Goal: Transaction & Acquisition: Purchase product/service

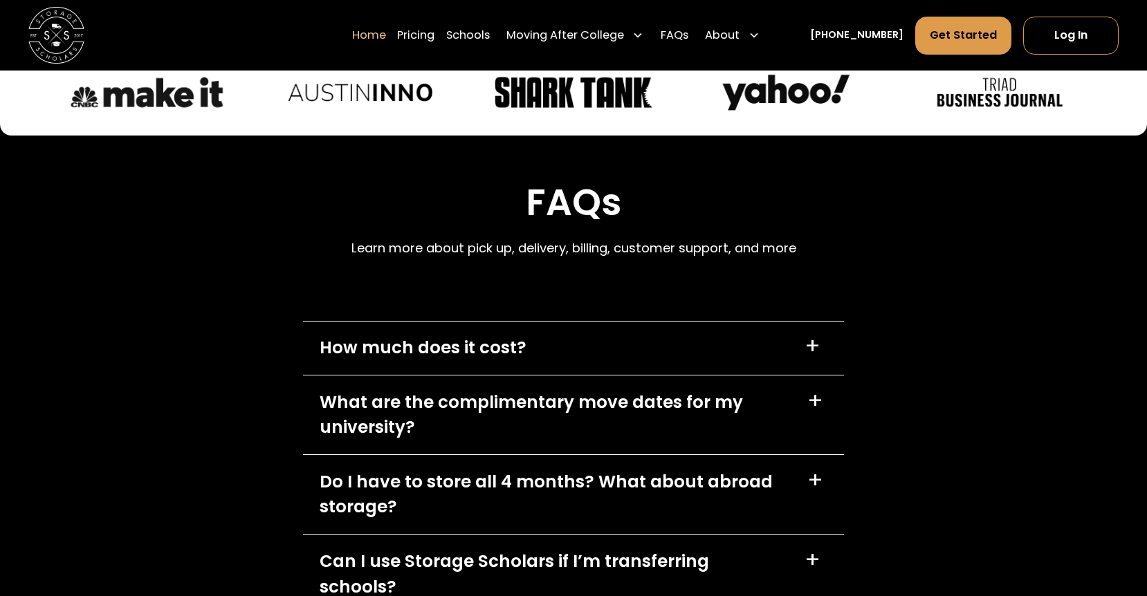
scroll to position [3918, 0]
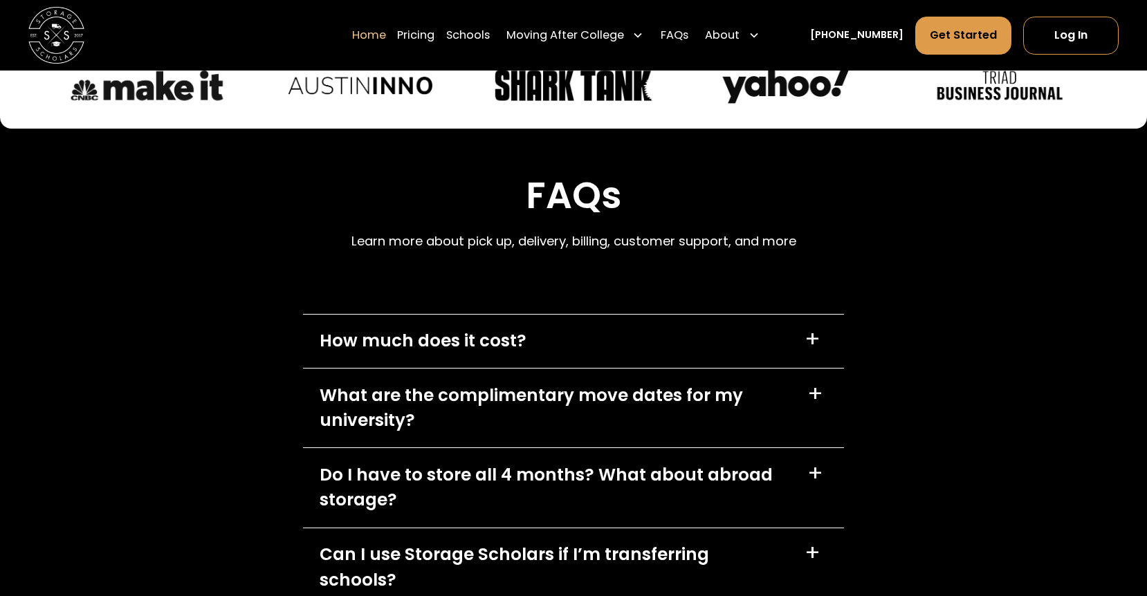
click at [811, 344] on div "+" at bounding box center [812, 339] width 16 height 23
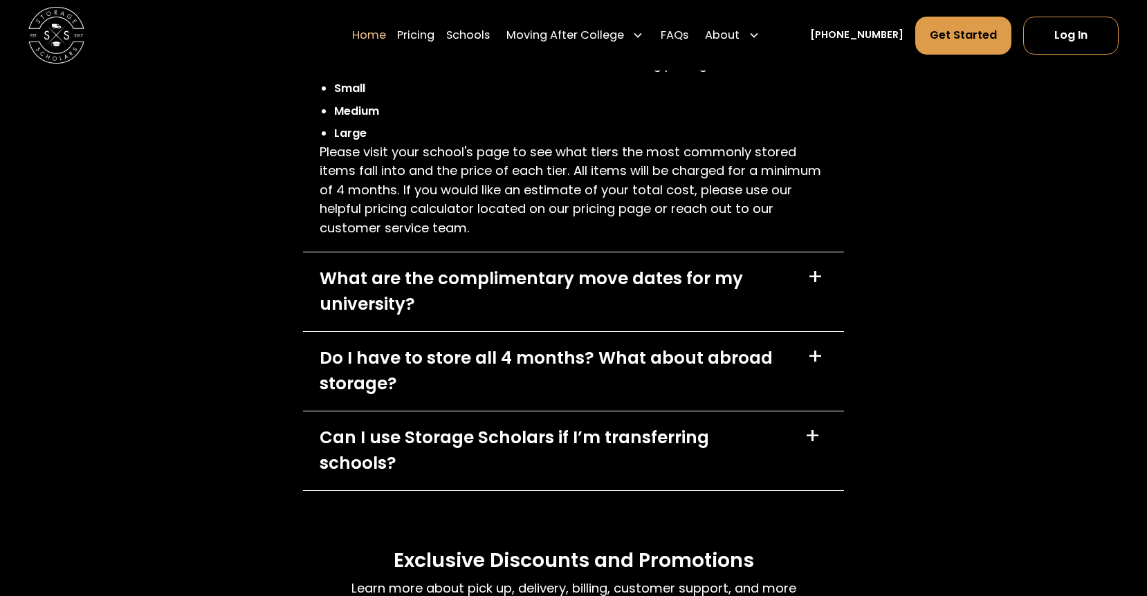
scroll to position [4252, 0]
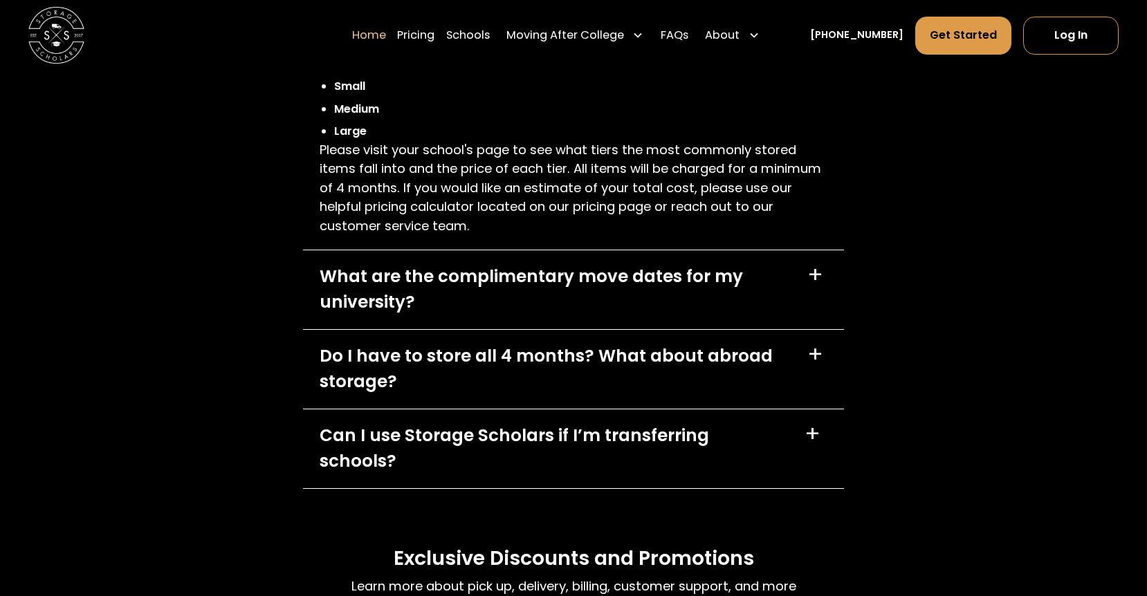
click at [821, 273] on div "+" at bounding box center [815, 275] width 16 height 23
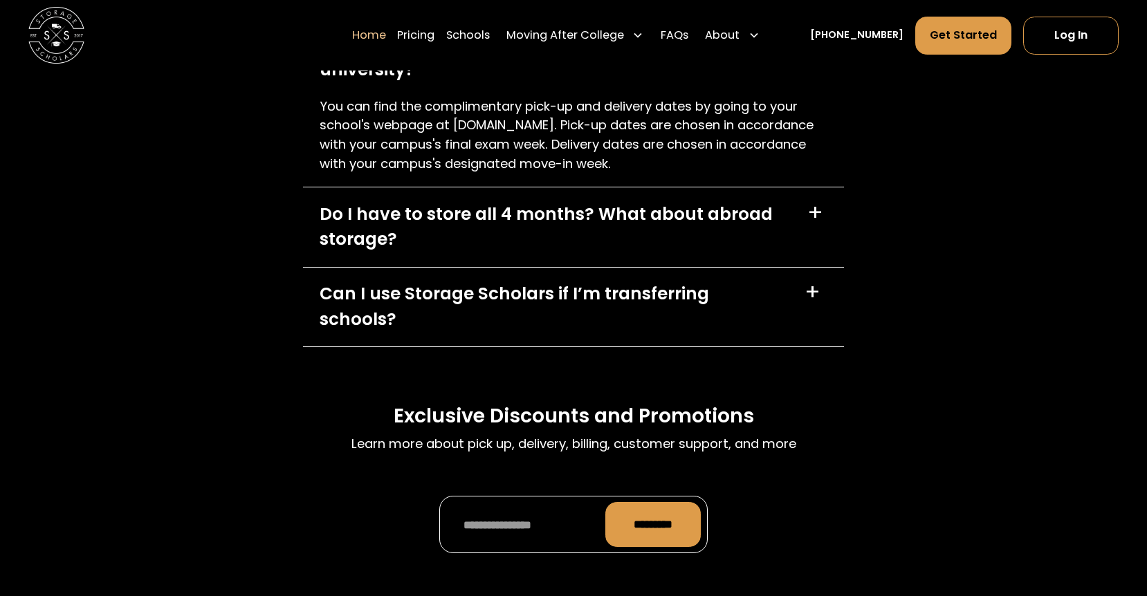
scroll to position [4489, 0]
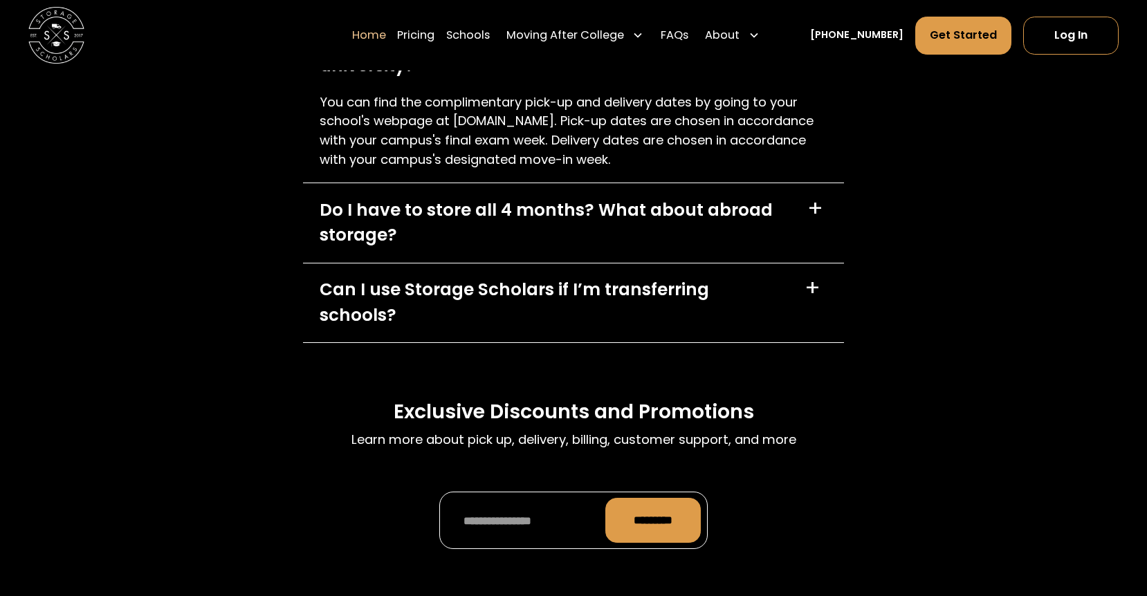
click at [815, 295] on div "+" at bounding box center [812, 288] width 16 height 23
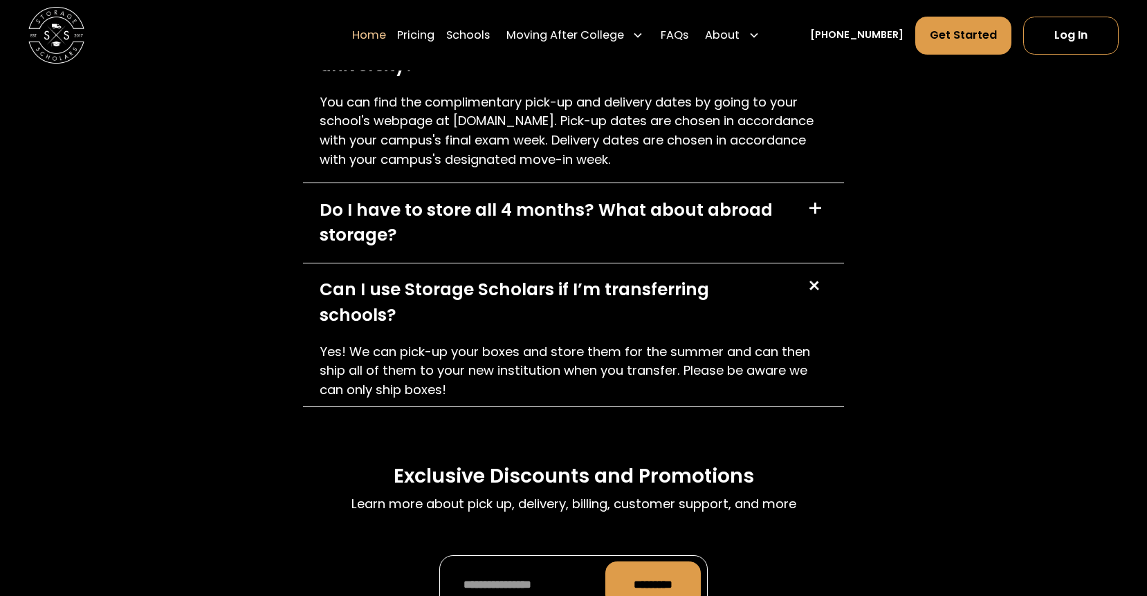
click at [815, 295] on div "+" at bounding box center [816, 288] width 32 height 32
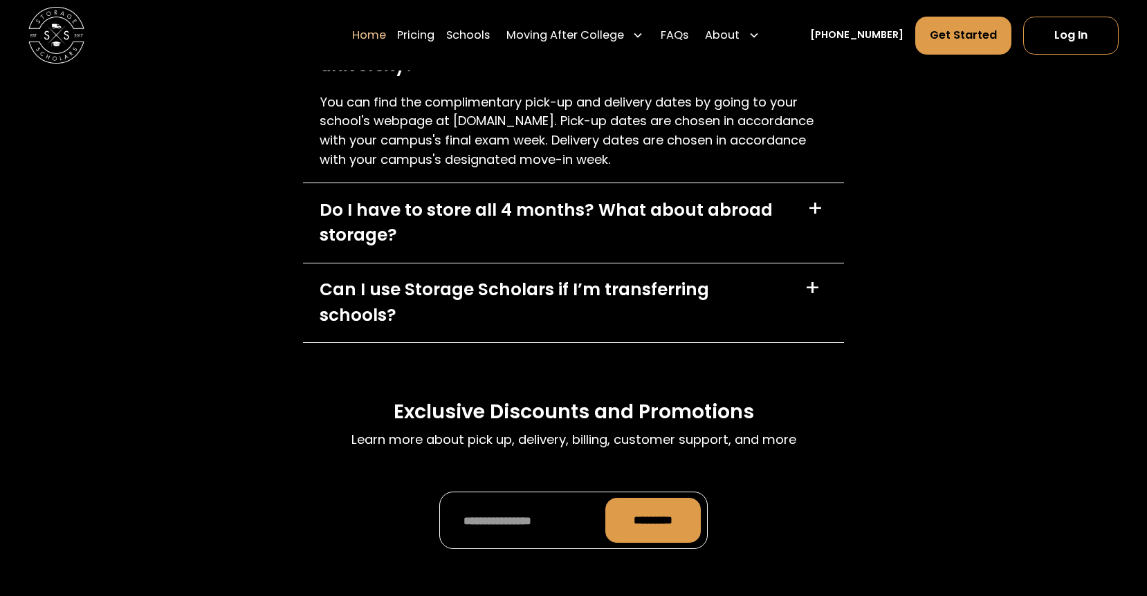
click at [816, 214] on div "+" at bounding box center [815, 209] width 16 height 23
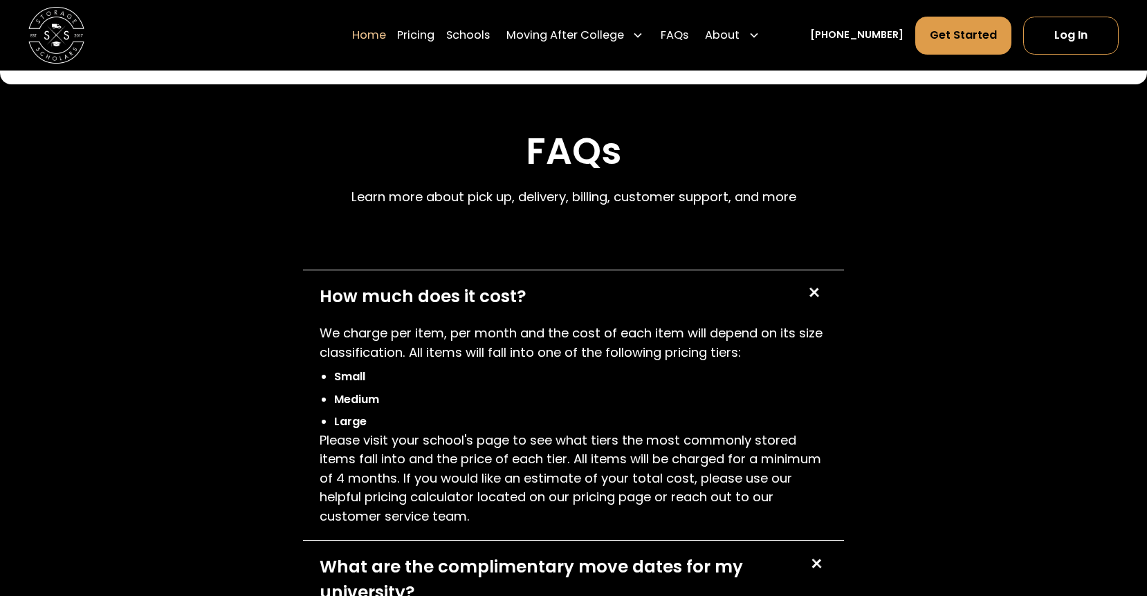
scroll to position [3960, 0]
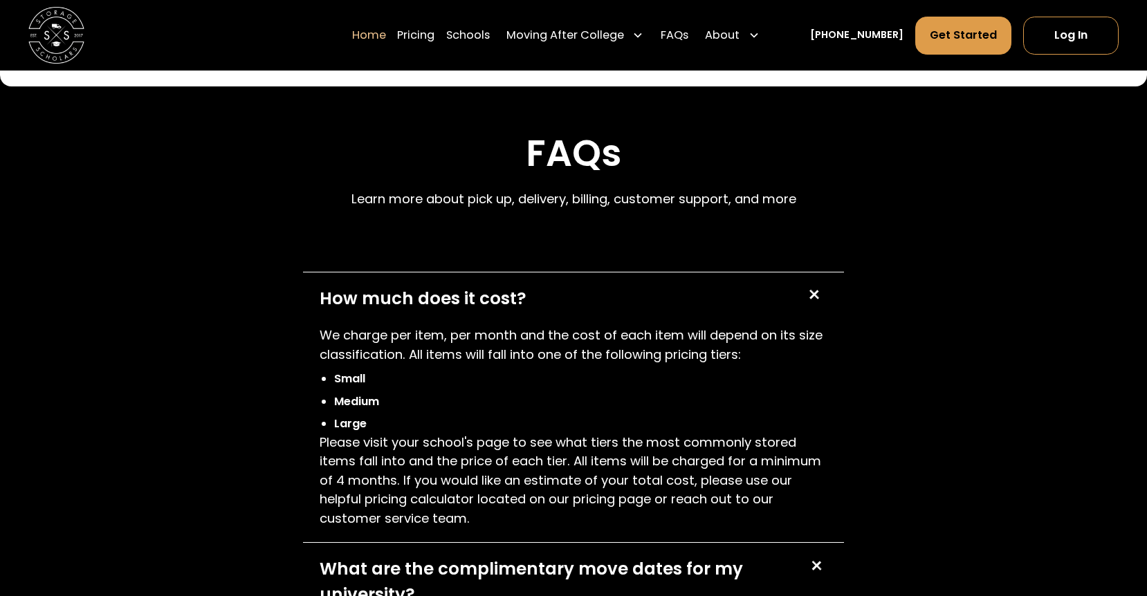
click at [808, 299] on div "+" at bounding box center [812, 295] width 27 height 27
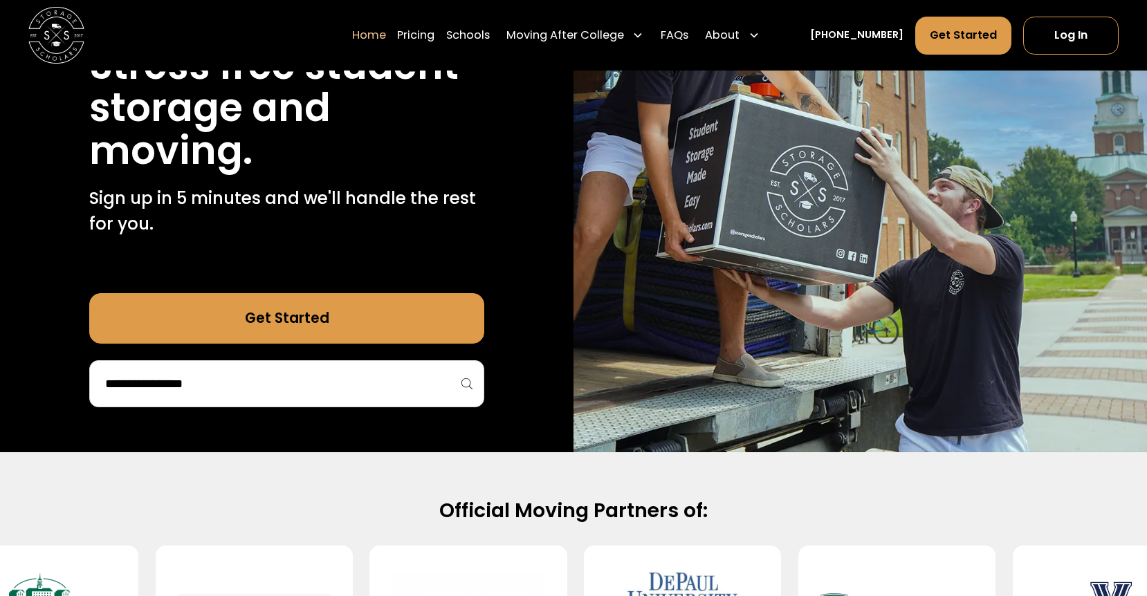
scroll to position [225, 0]
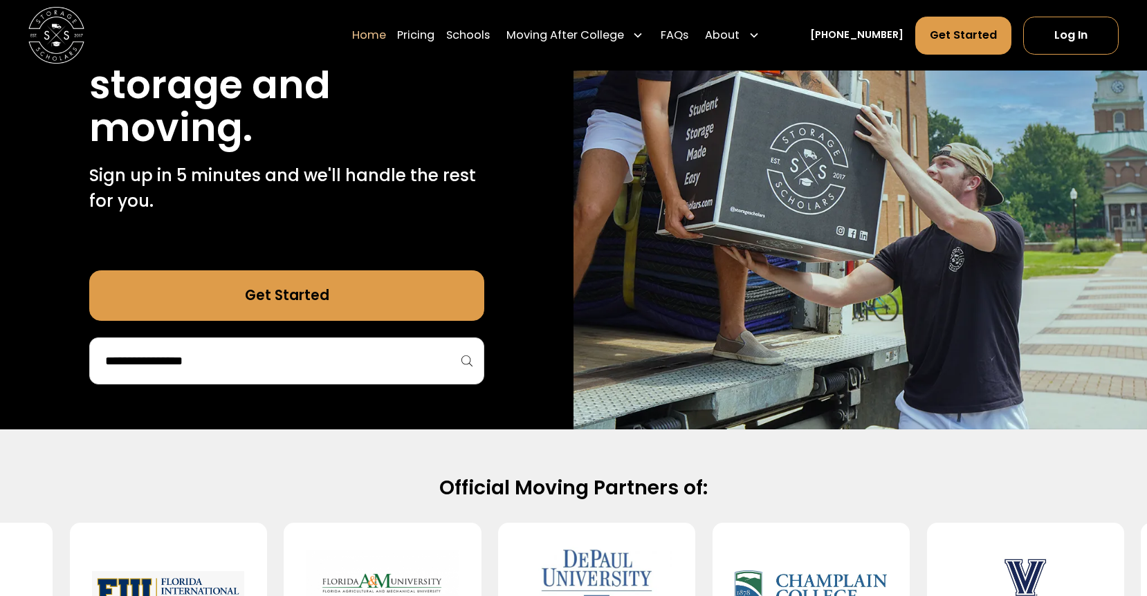
click at [255, 341] on div at bounding box center [286, 360] width 395 height 47
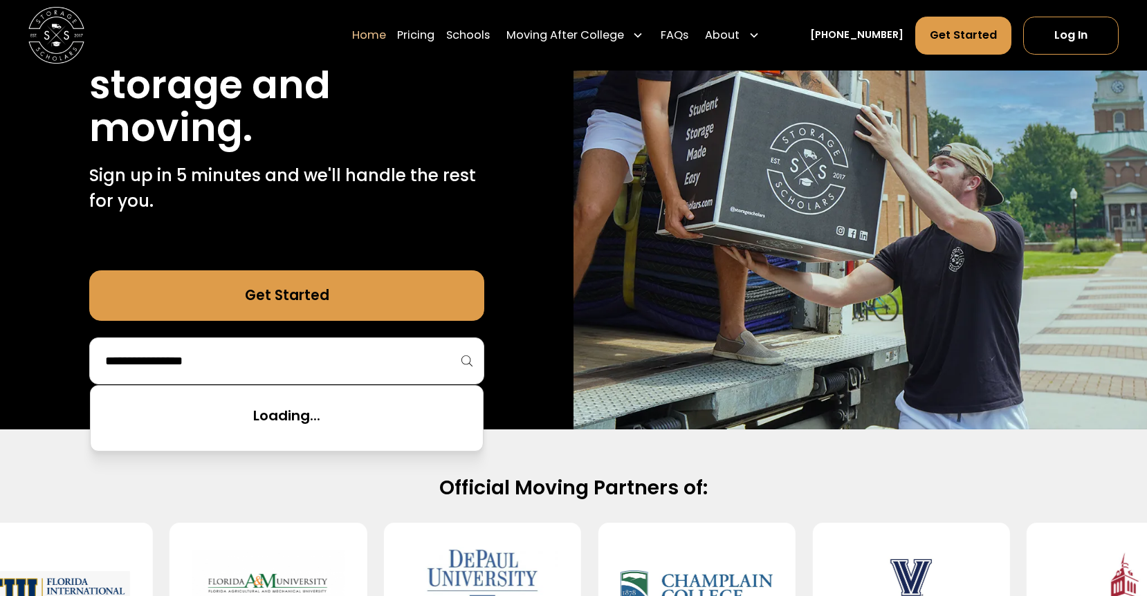
click at [236, 360] on input "search" at bounding box center [287, 361] width 366 height 24
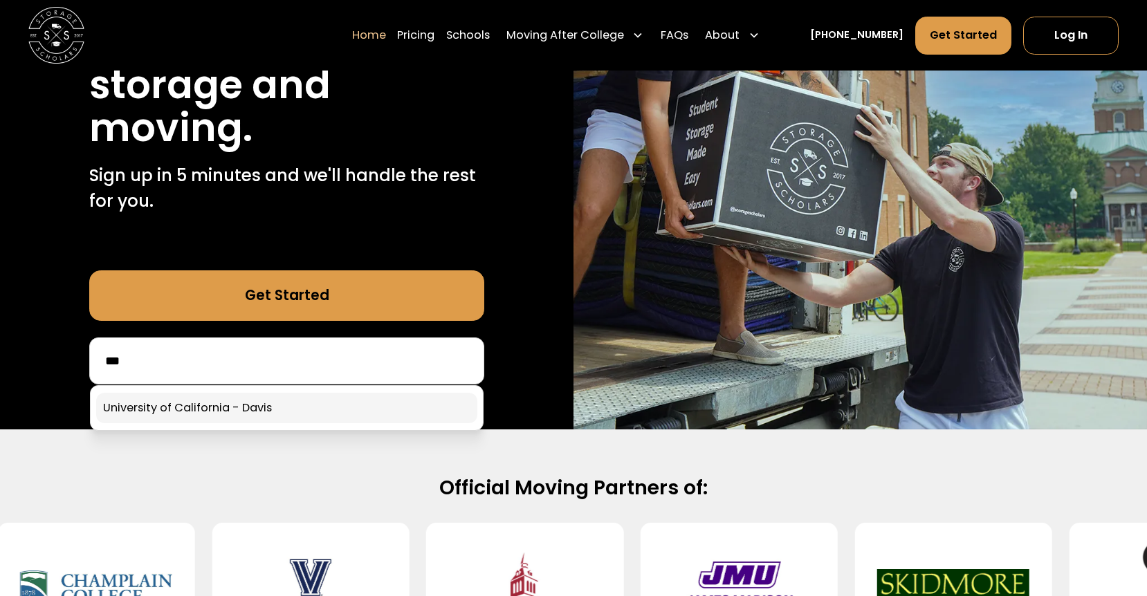
type input "**"
click at [176, 410] on link at bounding box center [286, 408] width 381 height 30
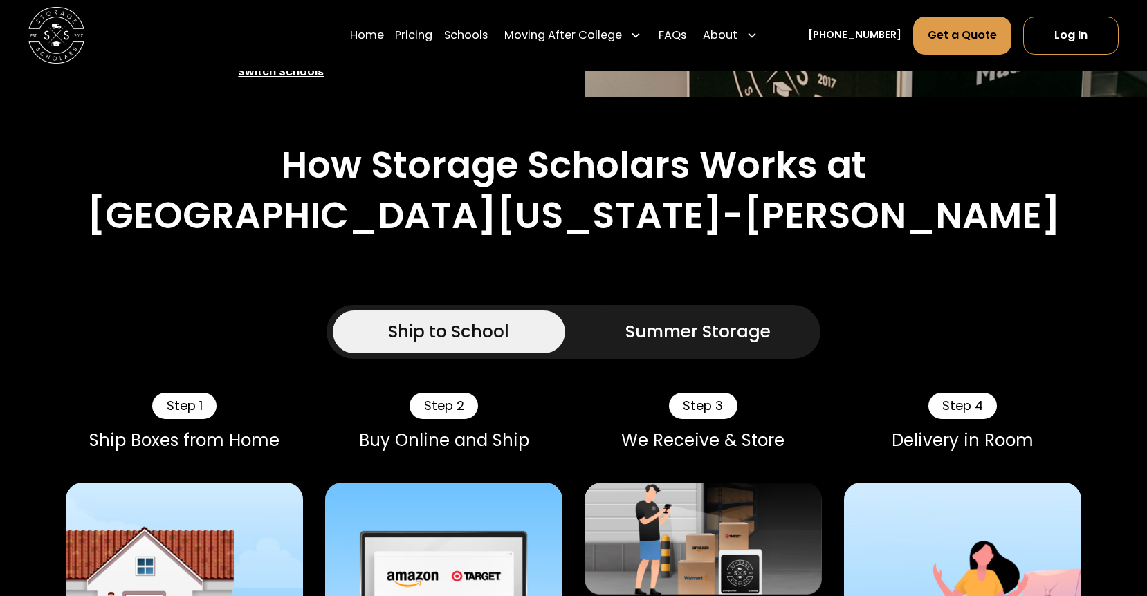
scroll to position [647, 0]
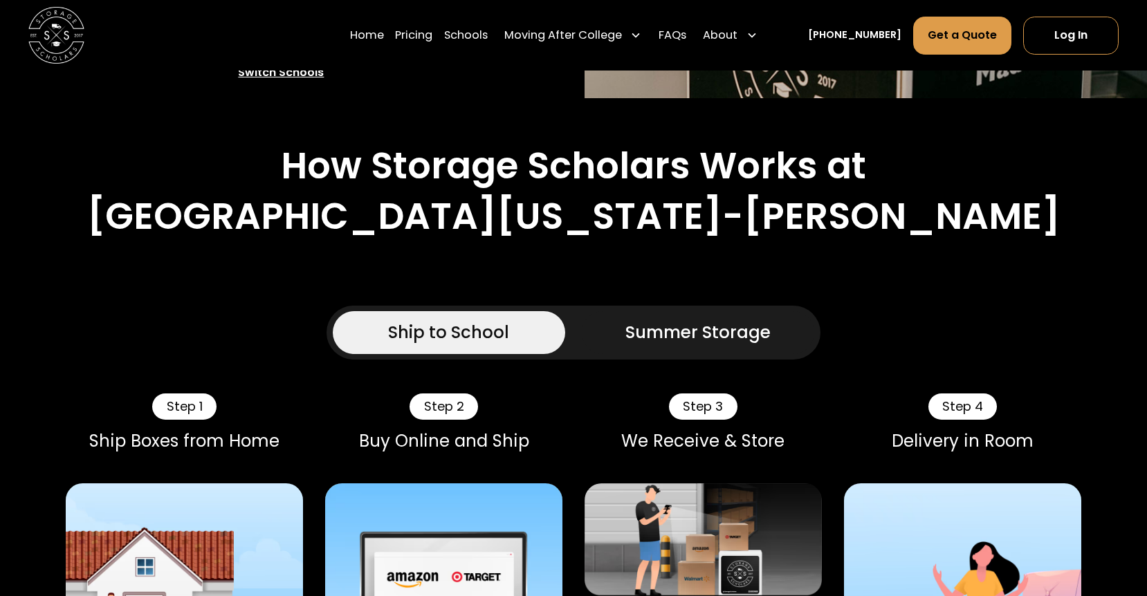
click at [705, 320] on div "Summer Storage" at bounding box center [697, 333] width 145 height 26
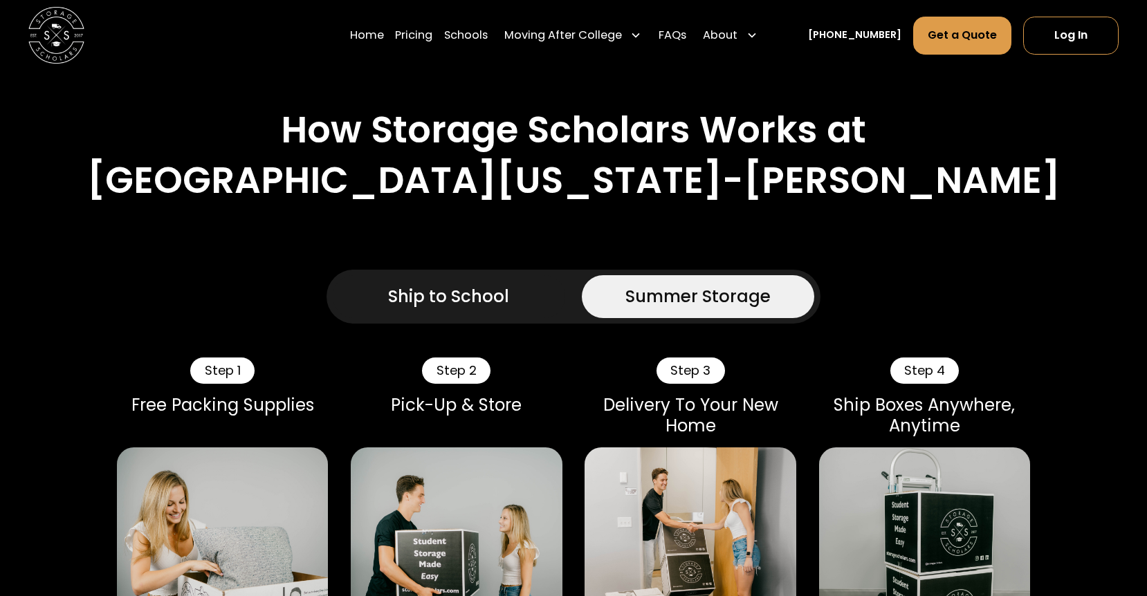
scroll to position [680, 0]
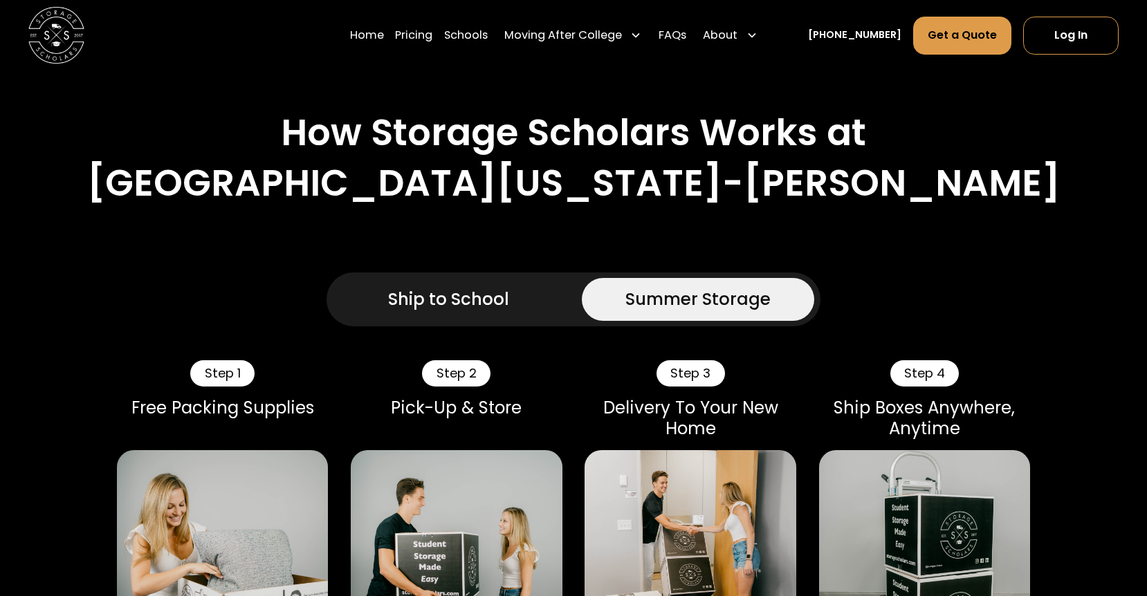
click at [494, 278] on link "Ship to School" at bounding box center [449, 299] width 232 height 42
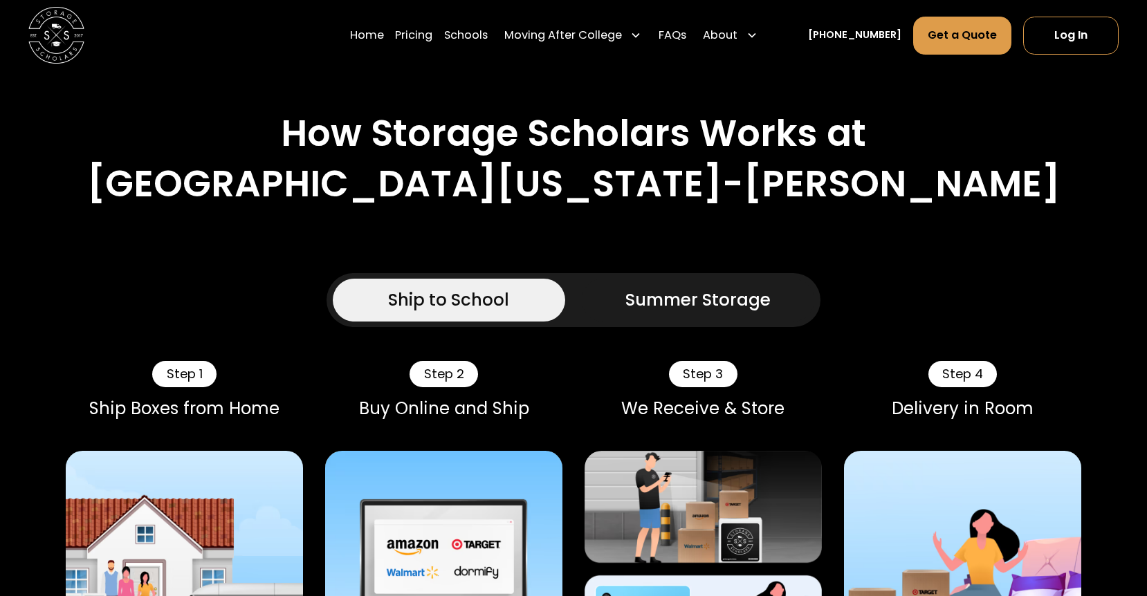
scroll to position [669, 0]
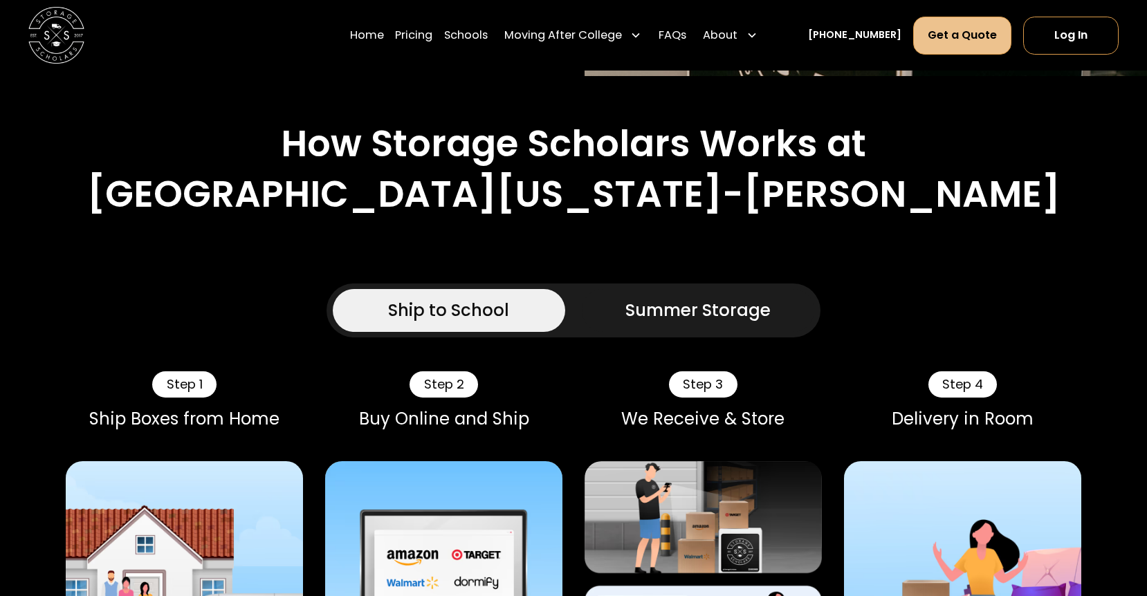
click at [958, 47] on link "Get a Quote" at bounding box center [962, 35] width 99 height 38
